Goal: Task Accomplishment & Management: Complete application form

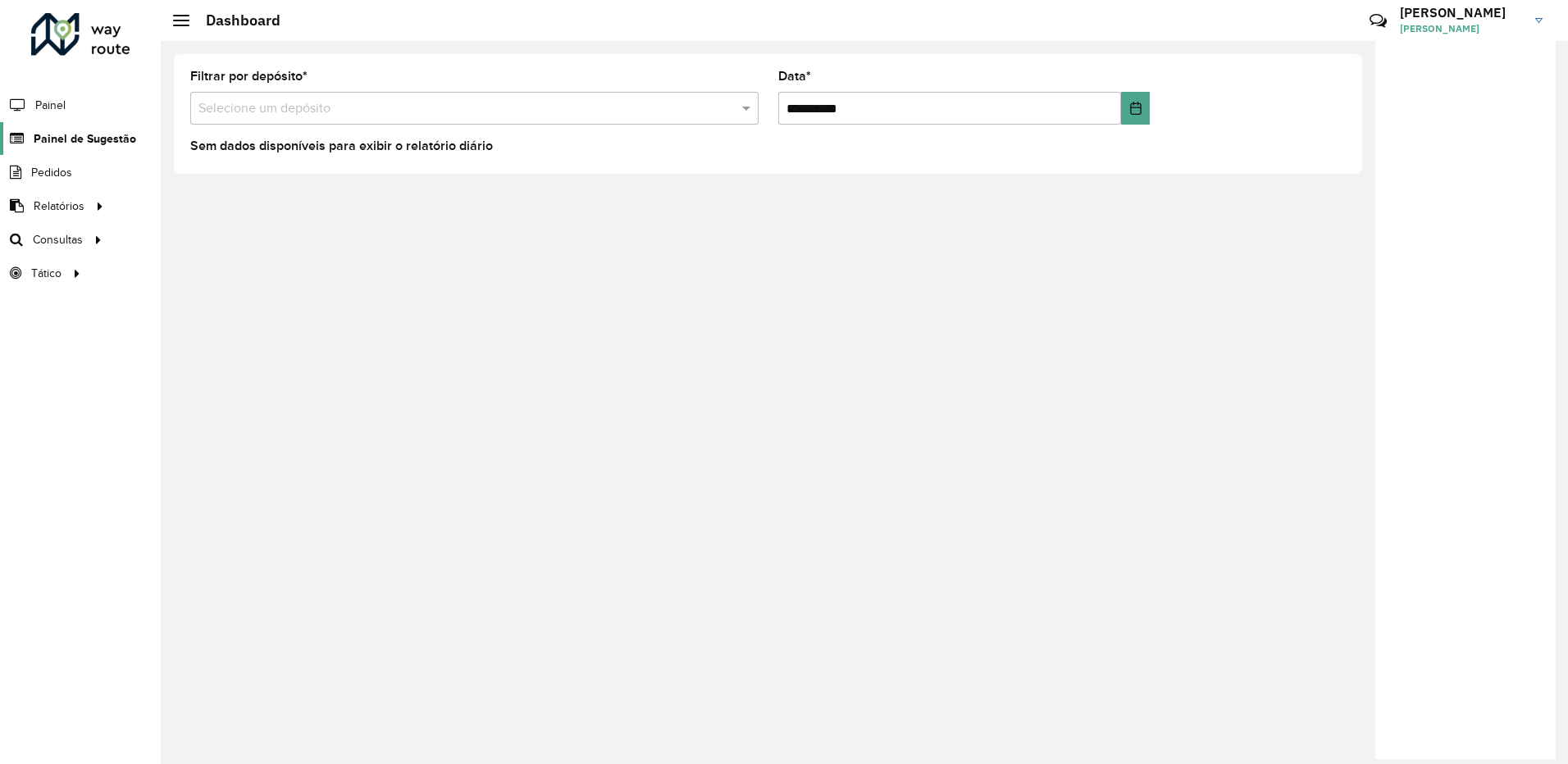
click at [93, 140] on span "Painel de Sugestão" at bounding box center [84, 138] width 103 height 18
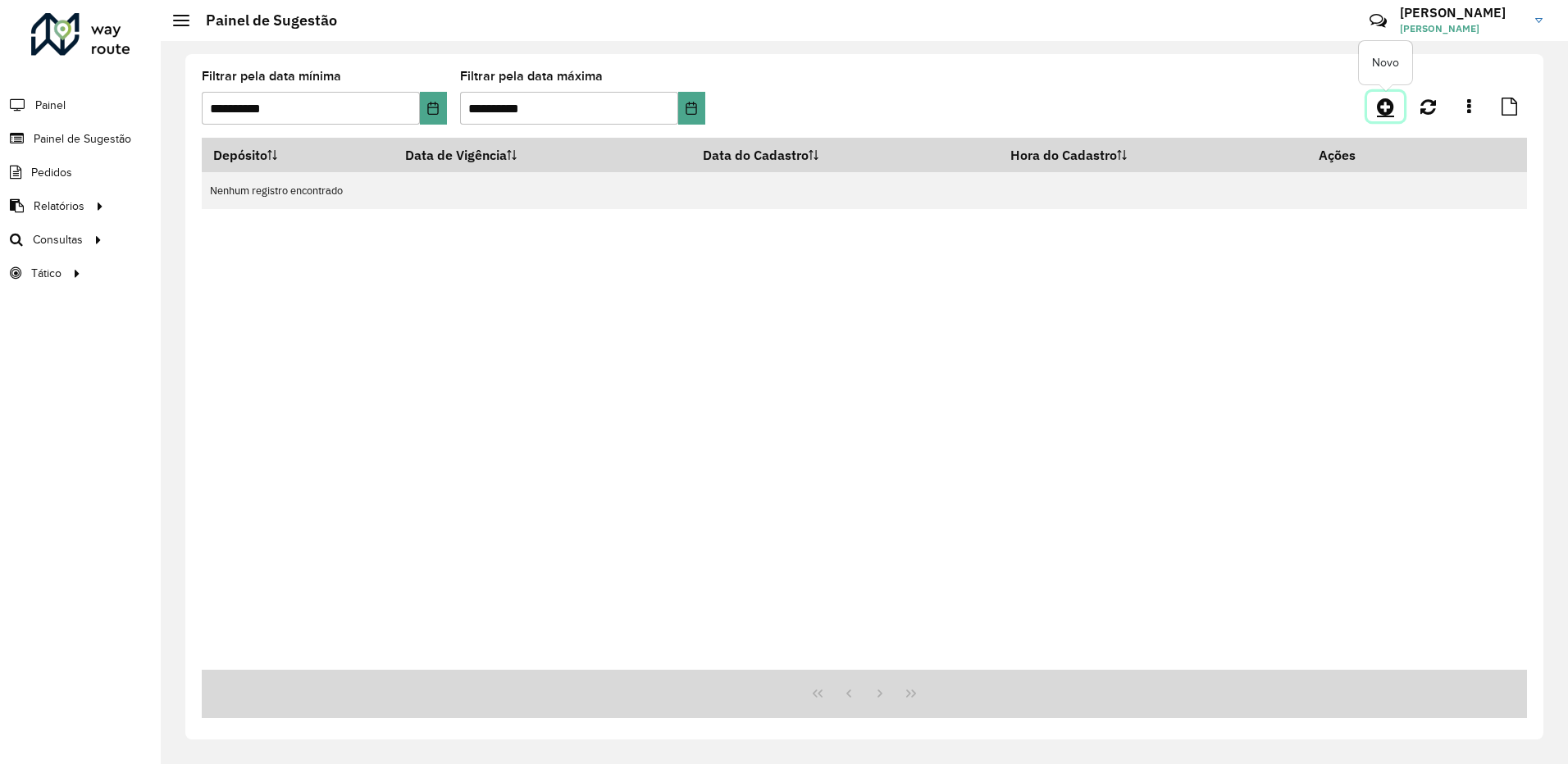
click at [1376, 108] on link at bounding box center [1385, 106] width 37 height 29
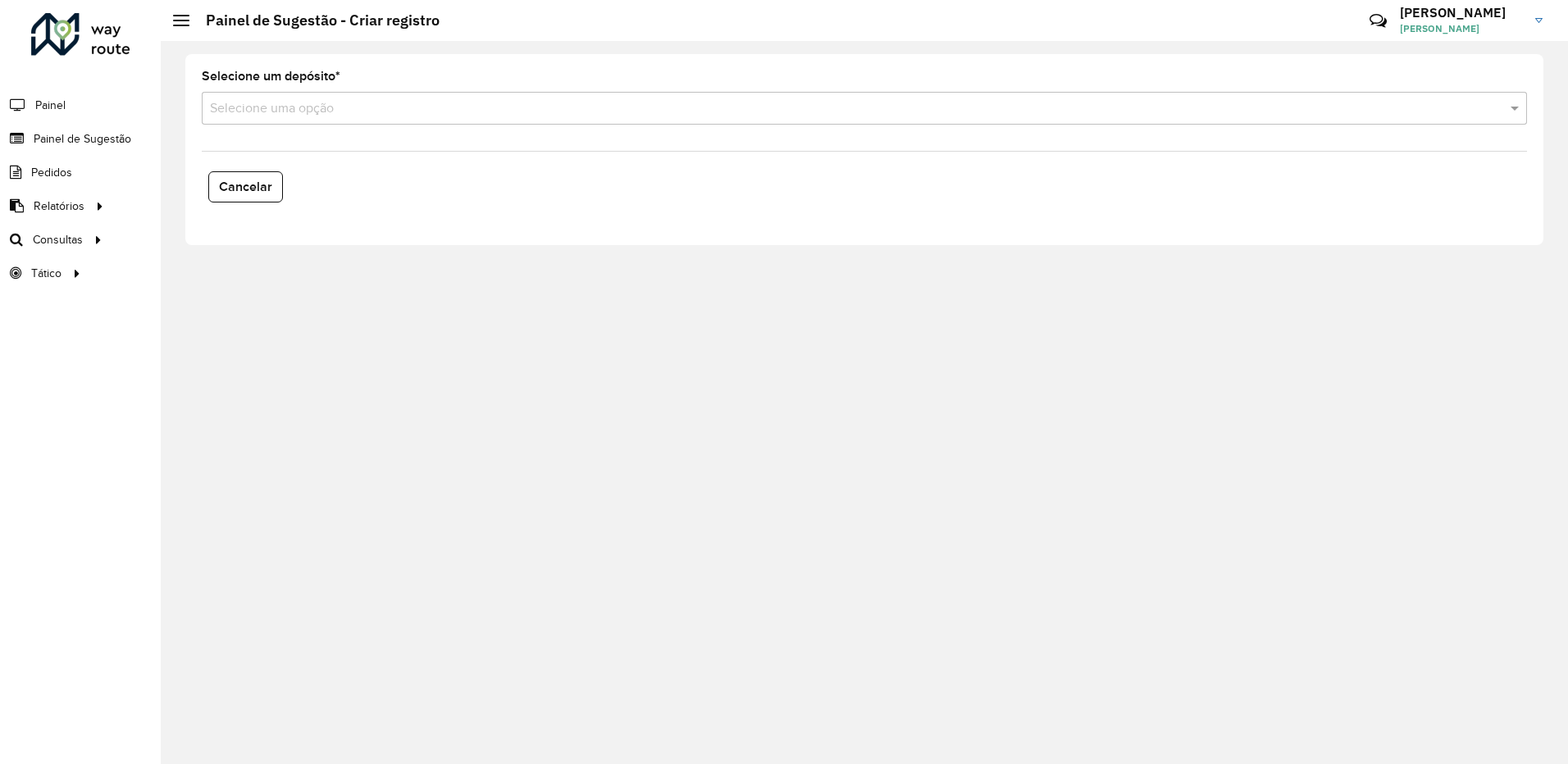
click at [284, 115] on input "text" at bounding box center [848, 109] width 1276 height 20
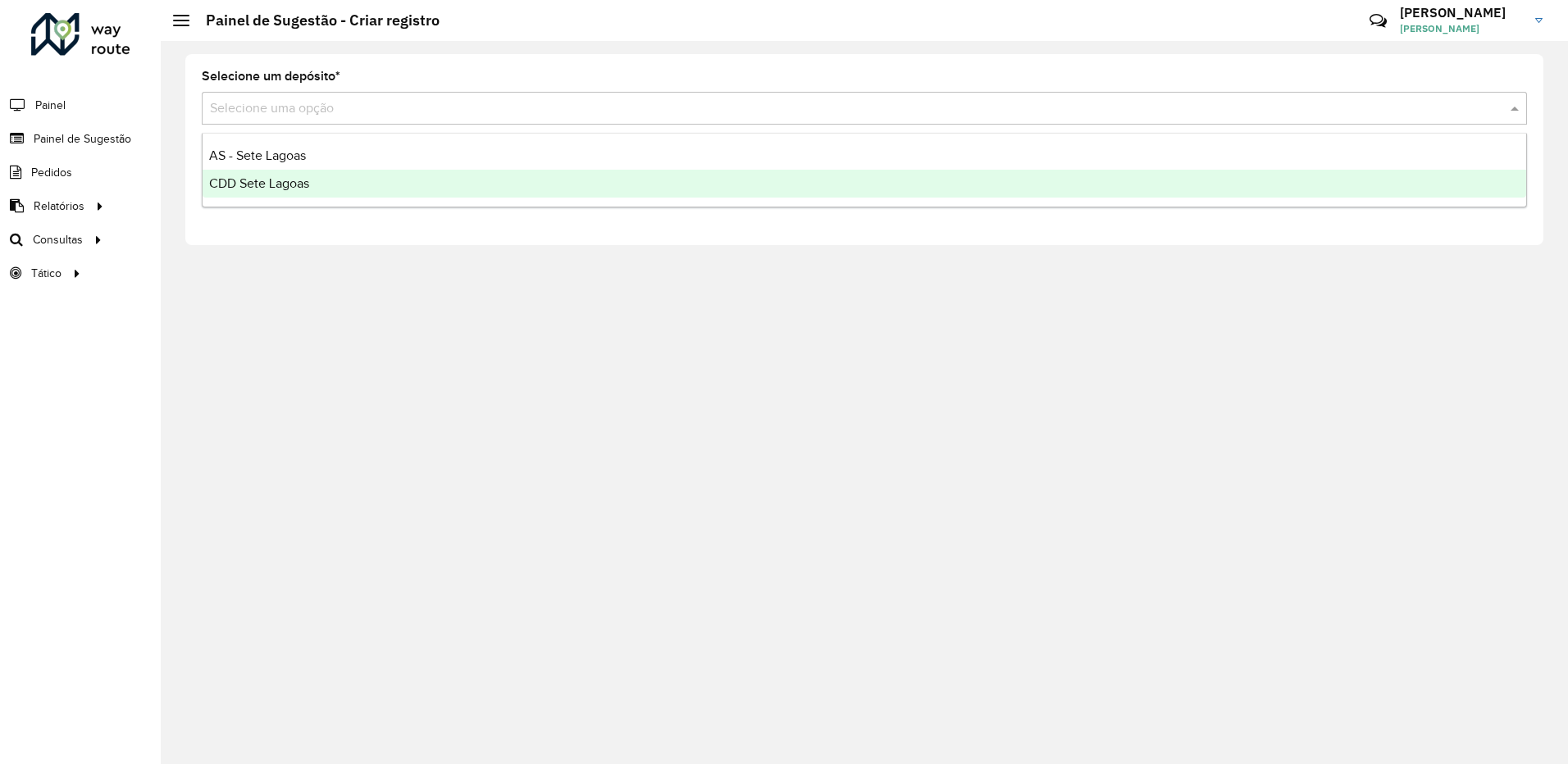
click at [270, 191] on div "CDD Sete Lagoas" at bounding box center [864, 183] width 1324 height 28
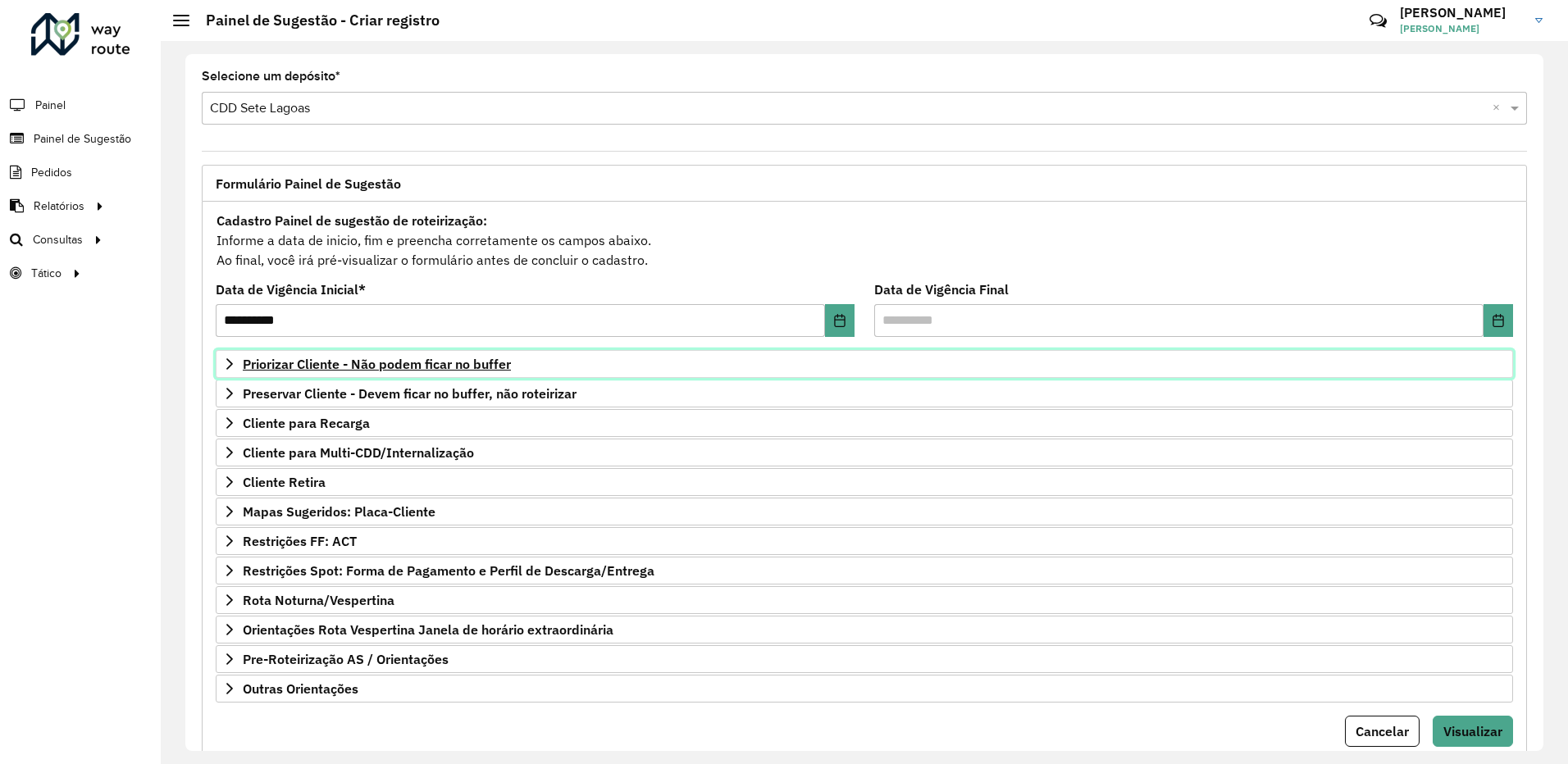
click at [229, 360] on icon at bounding box center [229, 364] width 7 height 12
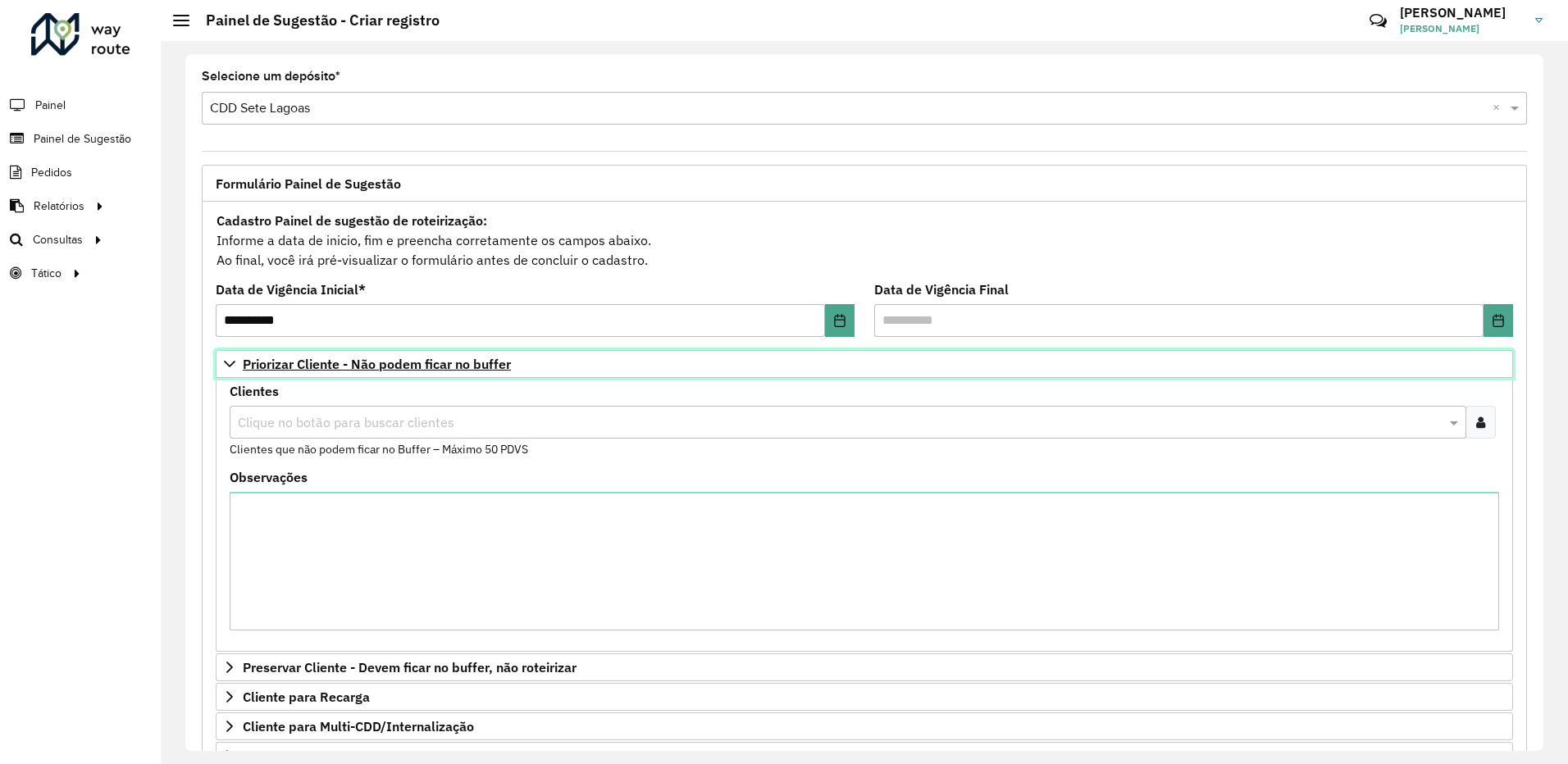
click at [229, 360] on icon at bounding box center [229, 364] width 13 height 13
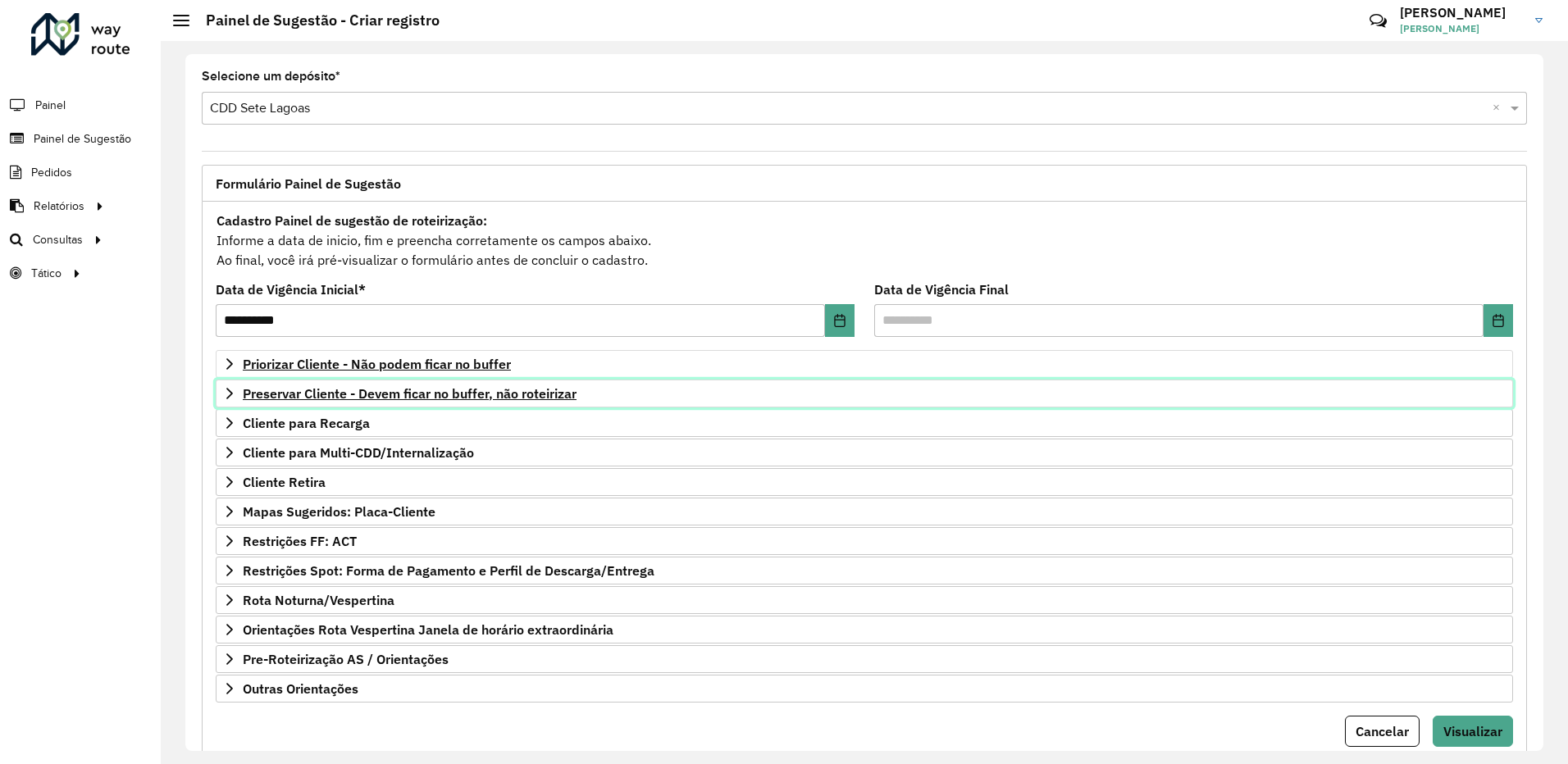
click at [221, 395] on link "Preservar Cliente - Devem ficar no buffer, não roteirizar" at bounding box center [865, 393] width 1298 height 28
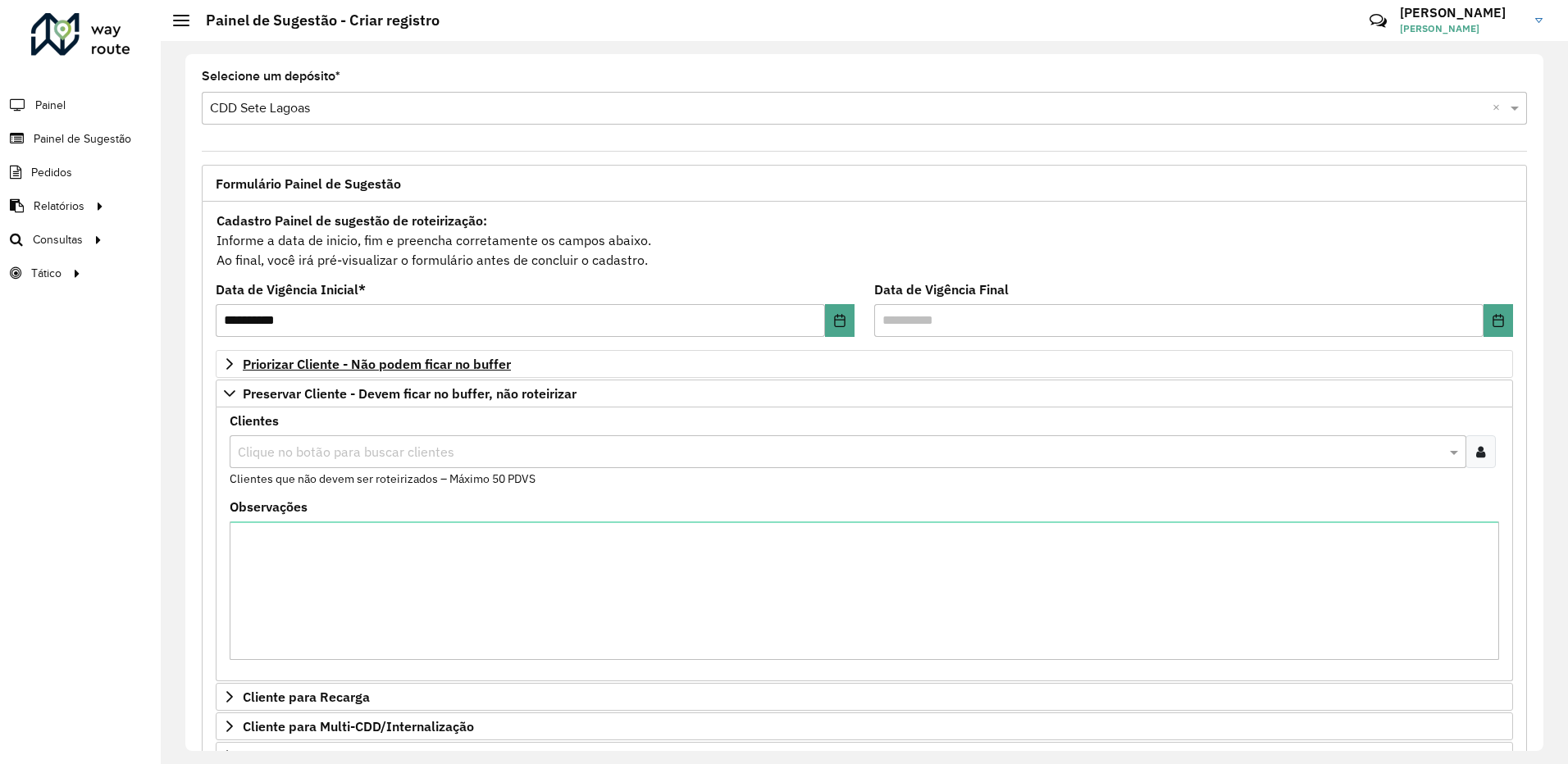
click at [319, 459] on input "text" at bounding box center [839, 453] width 1212 height 20
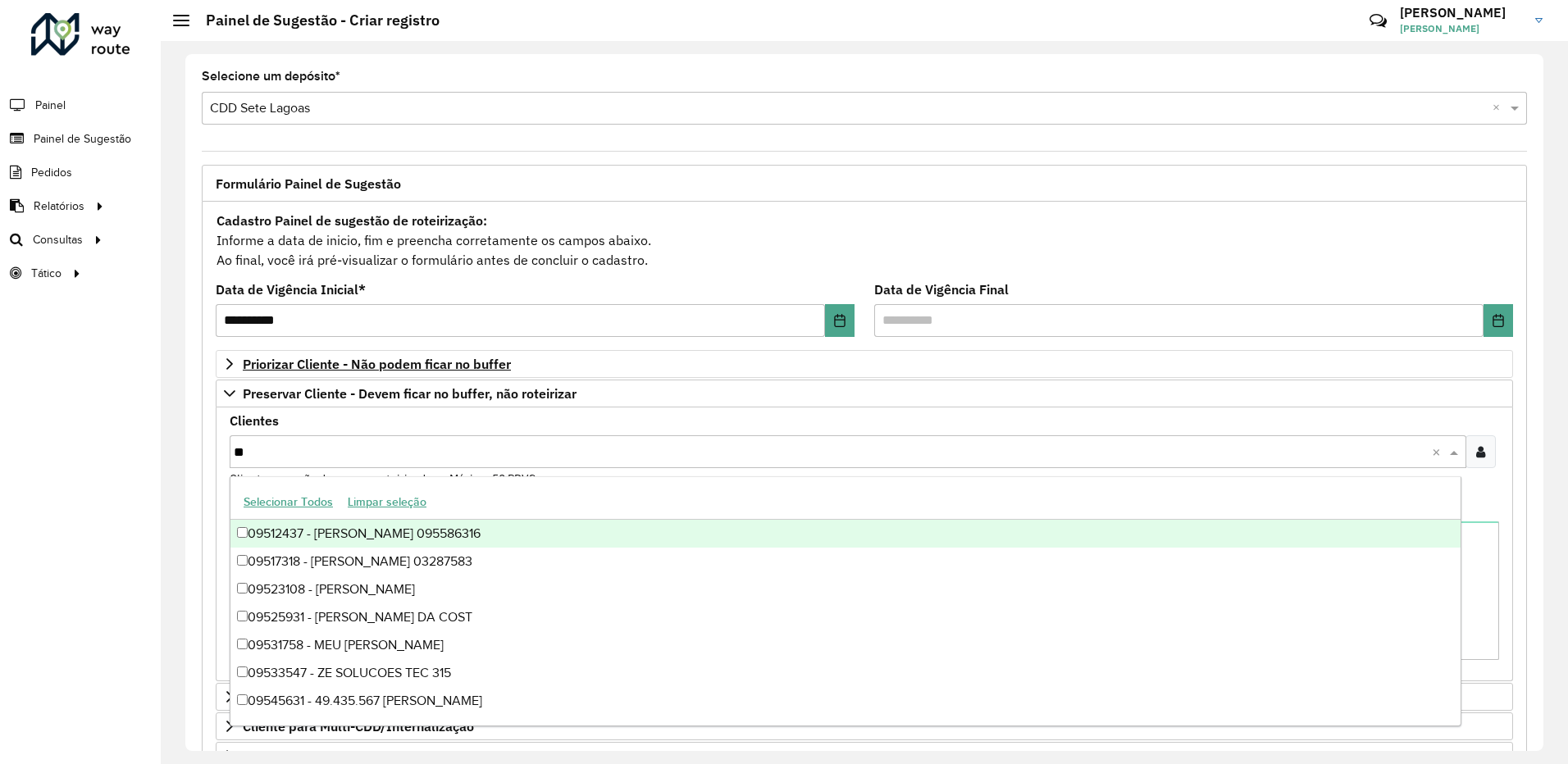
type input "***"
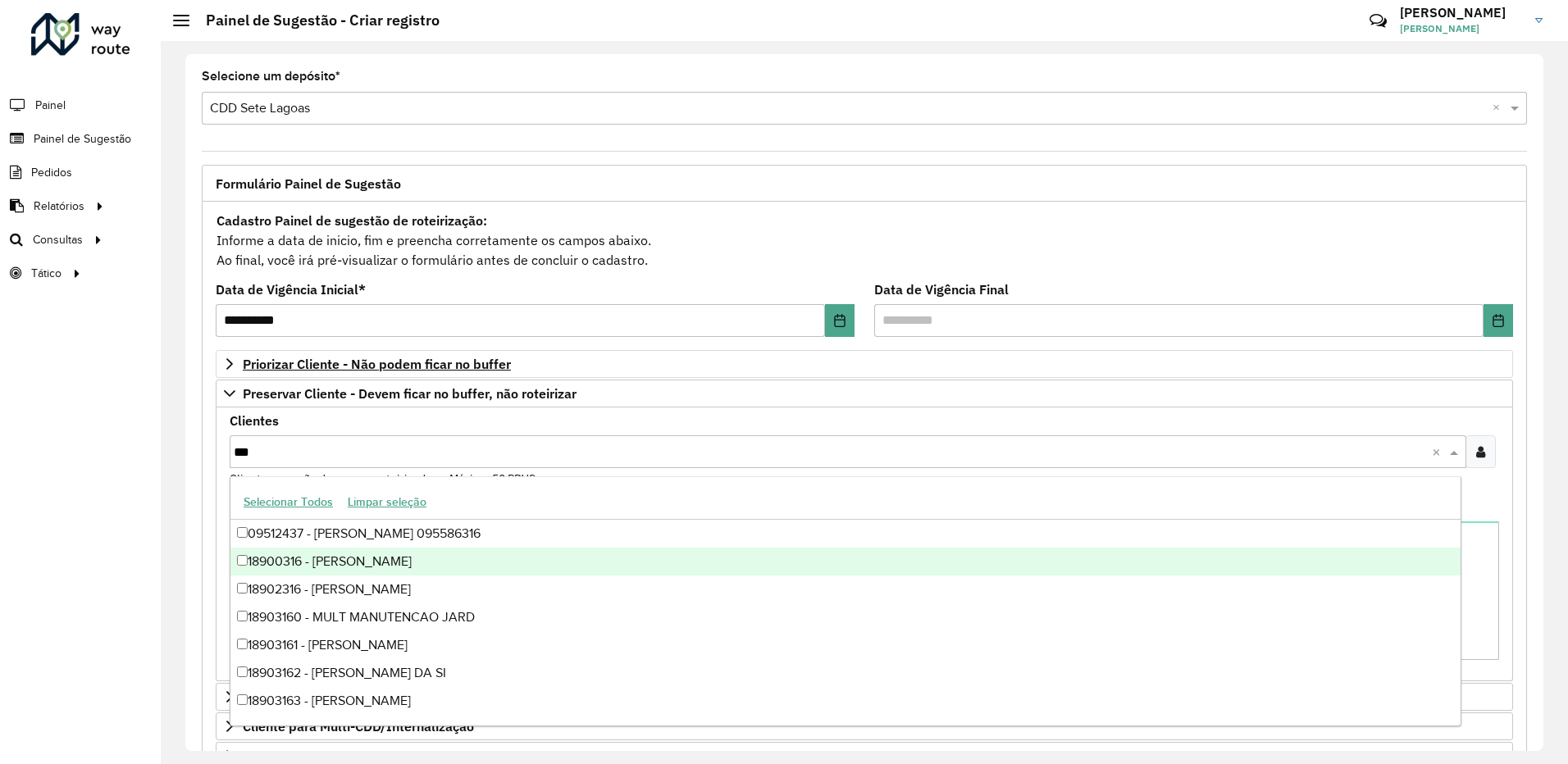
click at [236, 568] on div "18900316 - [PERSON_NAME]" at bounding box center [845, 561] width 1230 height 28
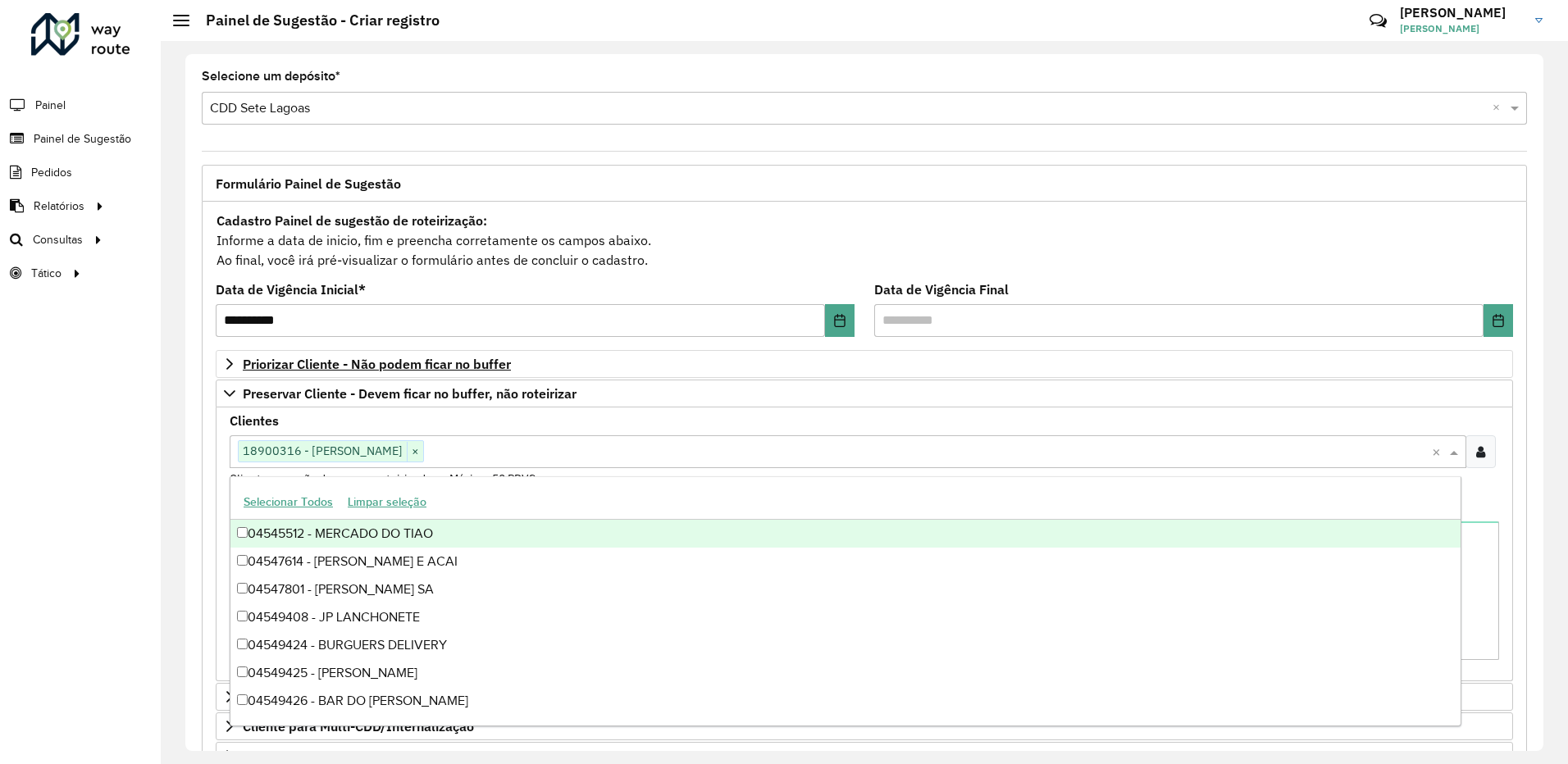
click at [836, 409] on div "Clientes Clique no botão para buscar clientes 18900316 - [PERSON_NAME] × × Clie…" at bounding box center [865, 545] width 1298 height 274
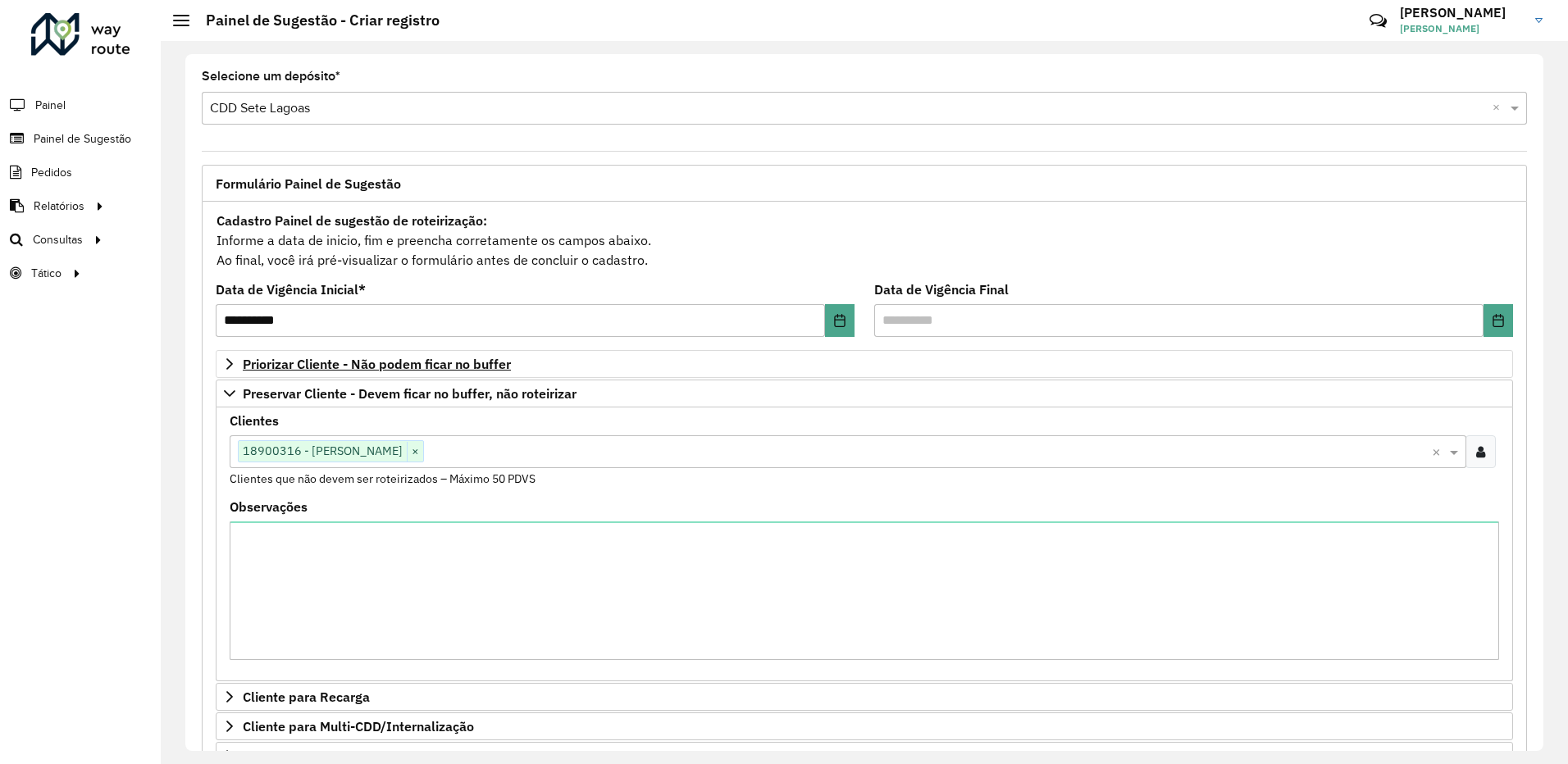
click at [132, 510] on div "Roteirizador AmbevTech Painel Painel de Sugestão Pedidos Relatórios Clientes Cl…" at bounding box center [80, 382] width 161 height 764
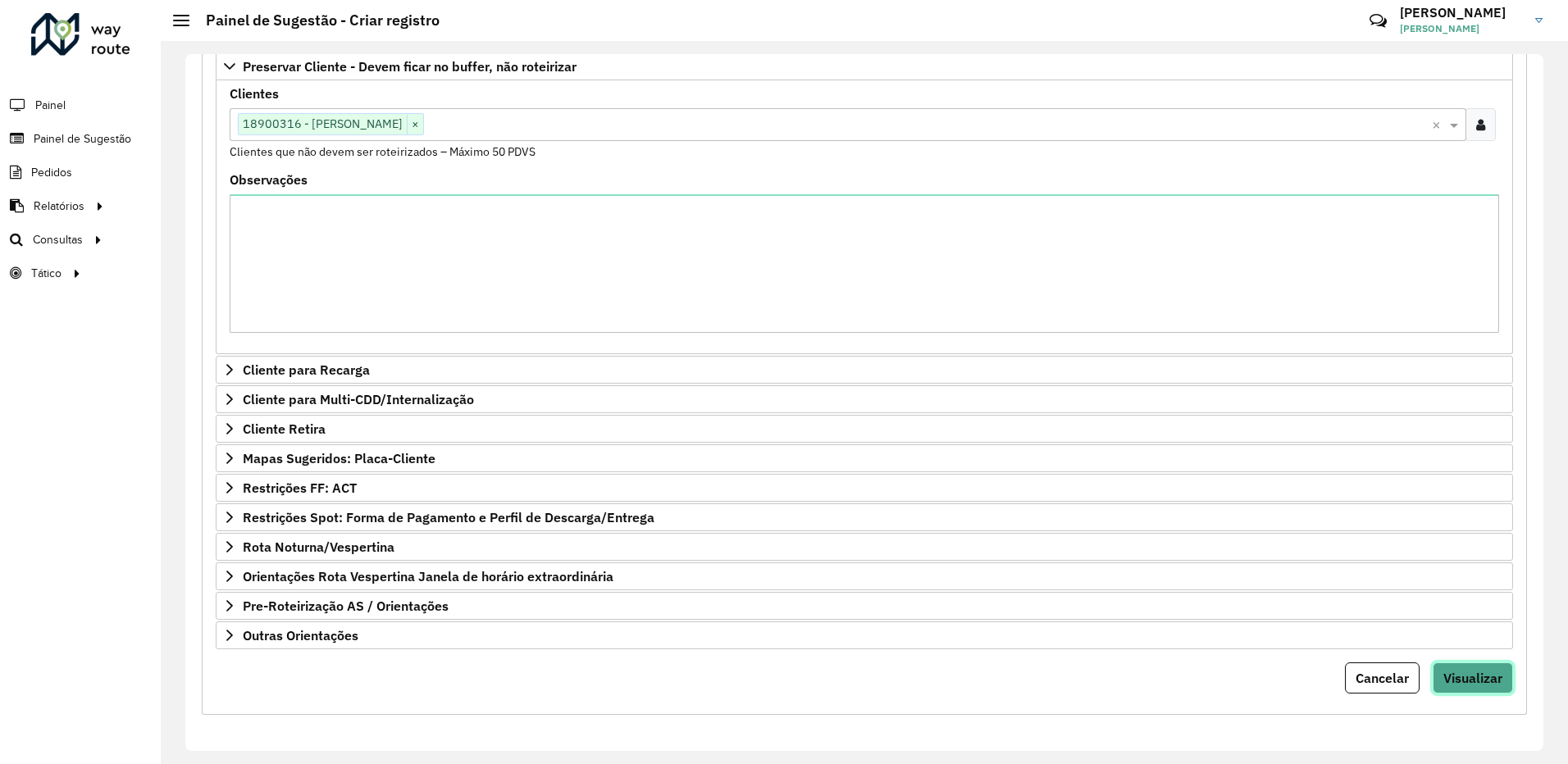
click at [1494, 687] on button "Visualizar" at bounding box center [1473, 678] width 80 height 31
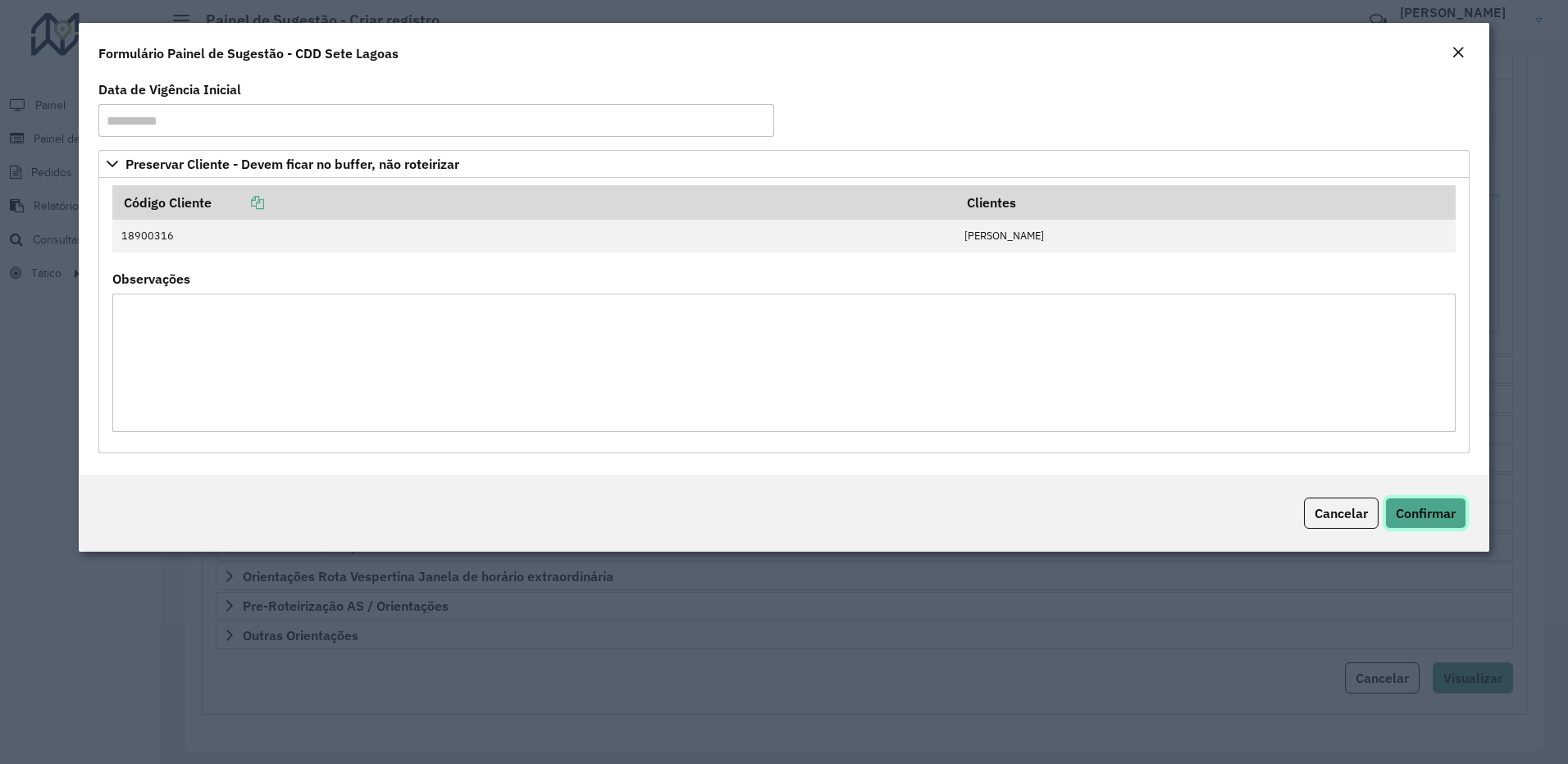
click at [1417, 521] on button "Confirmar" at bounding box center [1425, 513] width 81 height 31
